Goal: Information Seeking & Learning: Learn about a topic

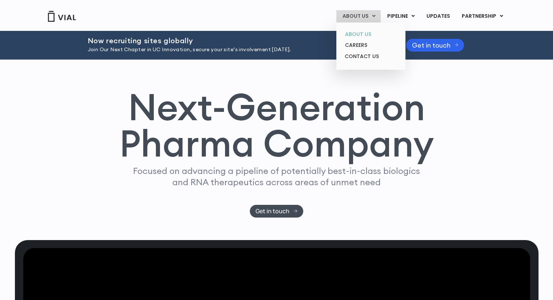
click at [360, 31] on link "ABOUT US" at bounding box center [371, 34] width 64 height 11
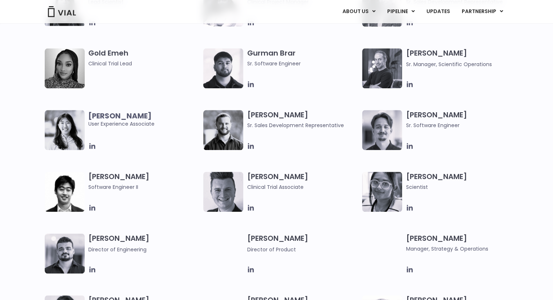
scroll to position [522, 0]
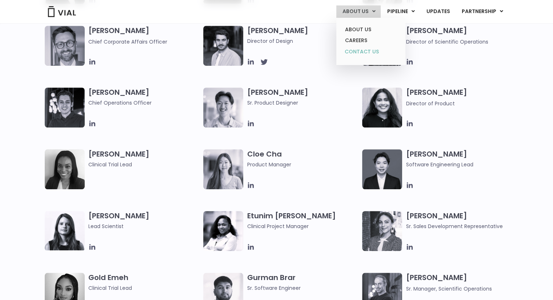
click at [360, 51] on link "CONTACT US" at bounding box center [371, 52] width 64 height 12
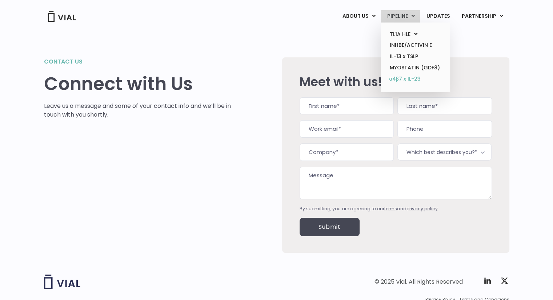
click at [401, 81] on link "α4β7 x IL-23" at bounding box center [416, 79] width 64 height 12
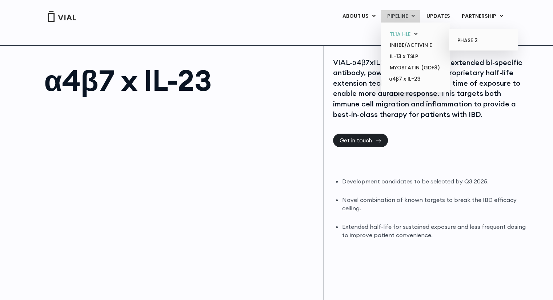
click at [397, 37] on link "TL1A HLE" at bounding box center [416, 34] width 64 height 11
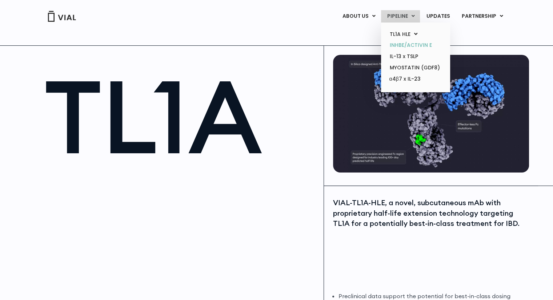
click at [403, 45] on link "INHBE/ACTIVIN E" at bounding box center [416, 45] width 64 height 11
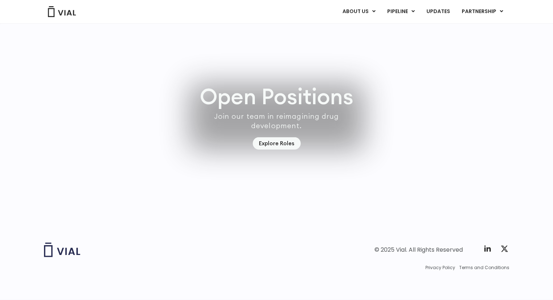
scroll to position [2092, 0]
